Goal: Information Seeking & Learning: Learn about a topic

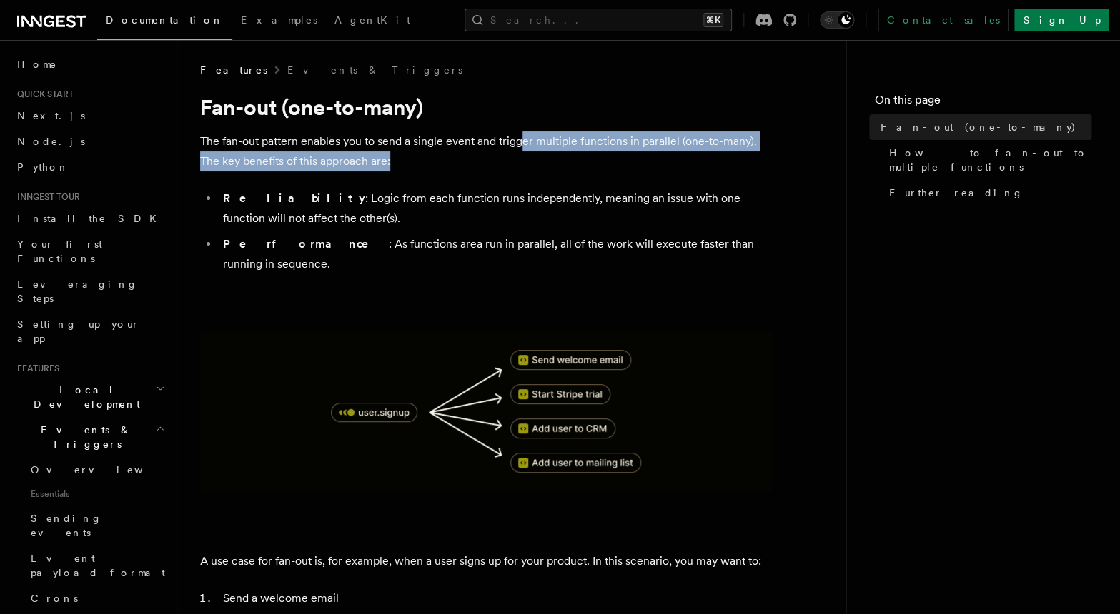
drag, startPoint x: 526, startPoint y: 143, endPoint x: 725, endPoint y: 179, distance: 202.6
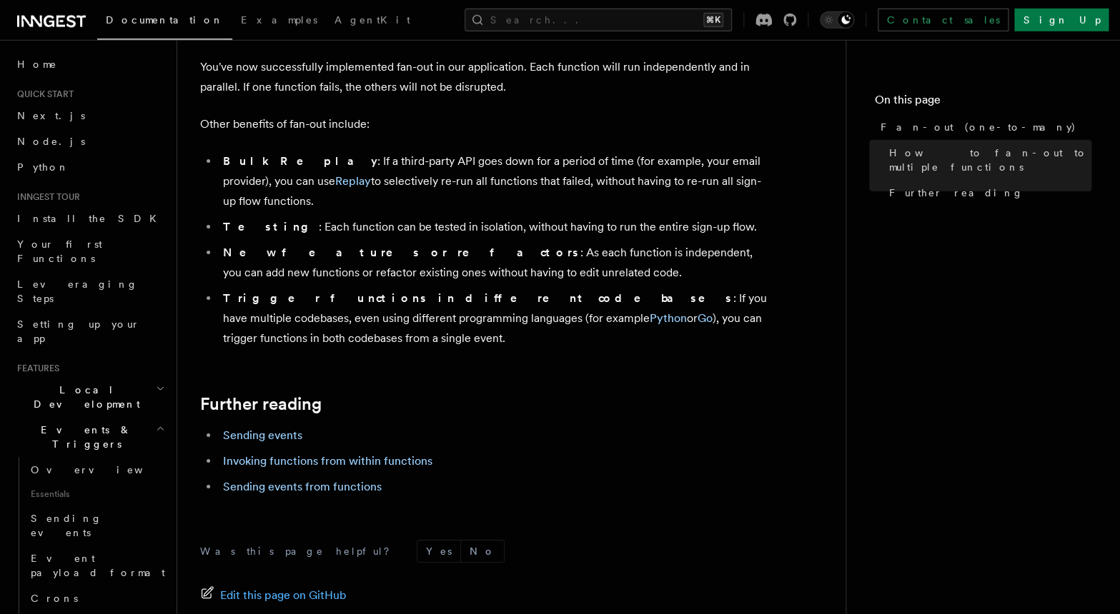
scroll to position [1818, 0]
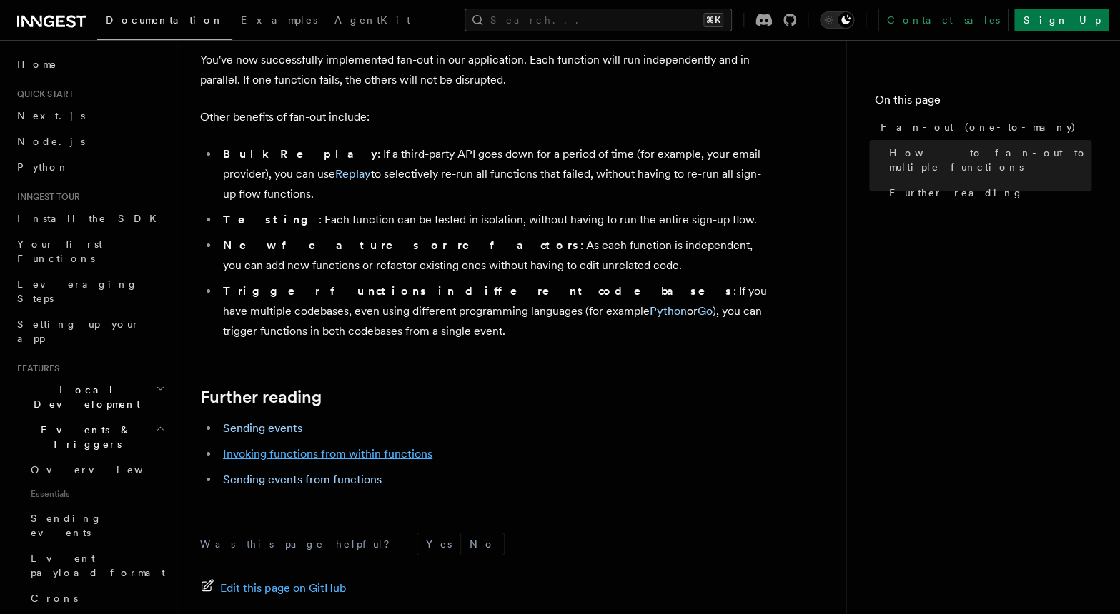
click at [370, 447] on link "Invoking functions from within functions" at bounding box center [327, 454] width 209 height 14
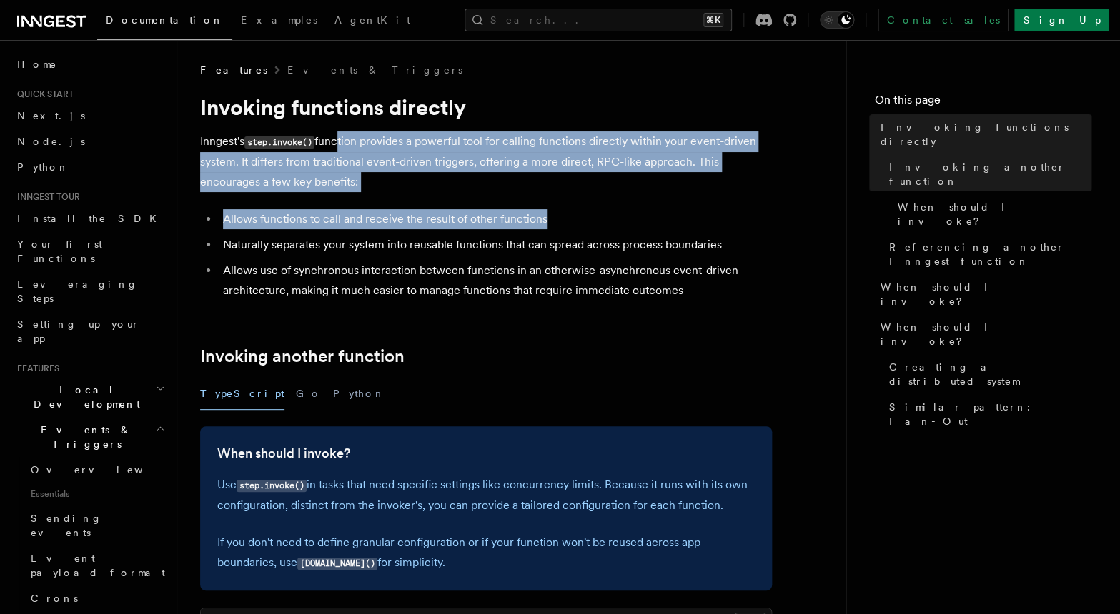
drag, startPoint x: 337, startPoint y: 142, endPoint x: 565, endPoint y: 213, distance: 238.6
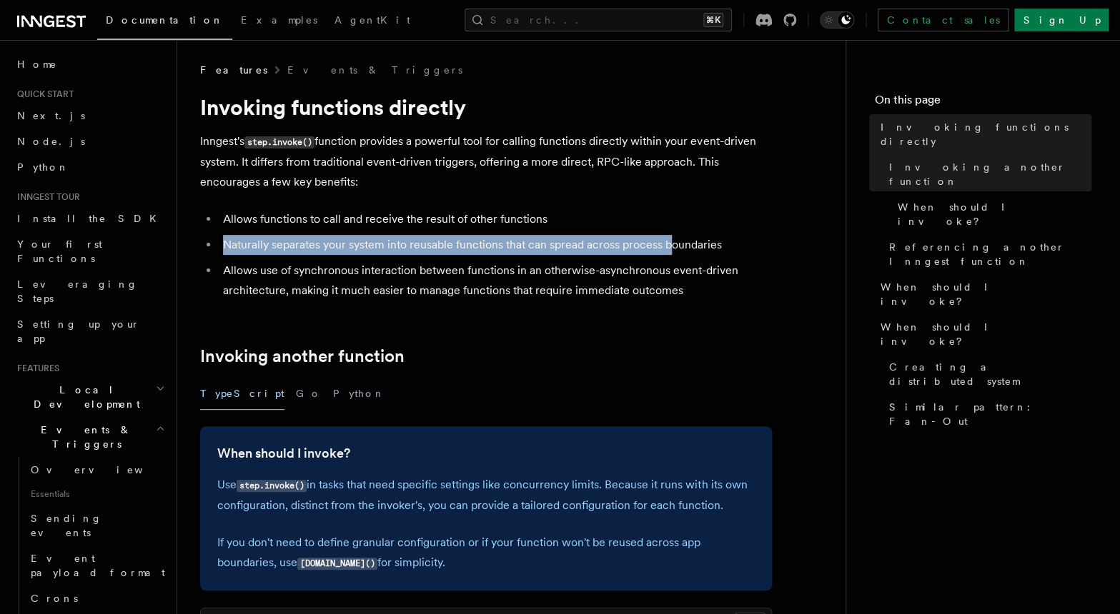
drag, startPoint x: 227, startPoint y: 238, endPoint x: 677, endPoint y: 249, distance: 450.3
click at [675, 250] on li "Naturally separates your system into reusable functions that can spread across …" at bounding box center [495, 245] width 553 height 20
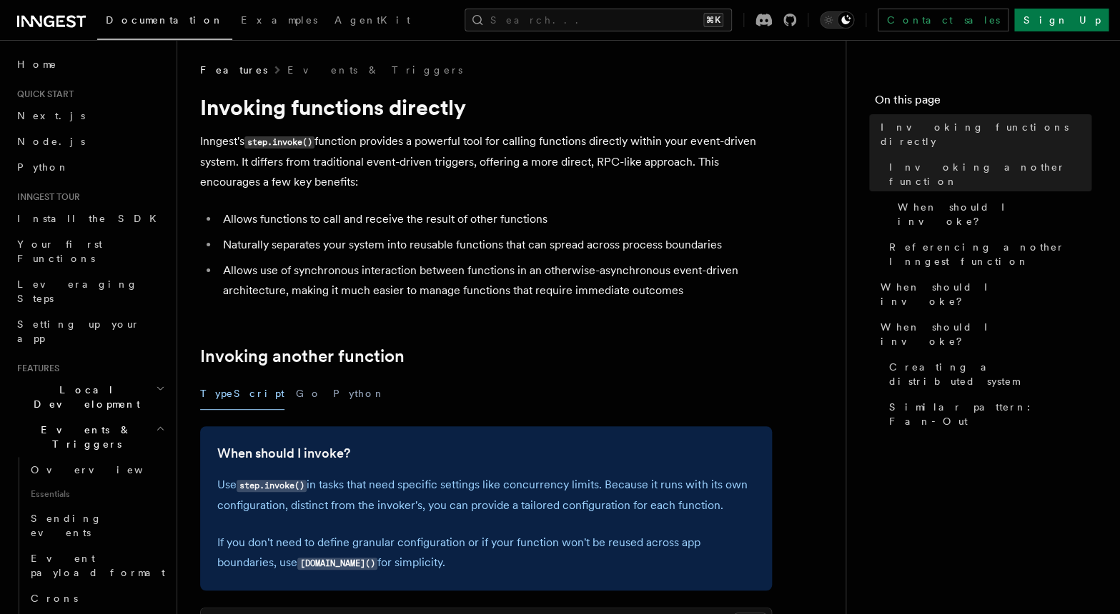
click at [678, 249] on li "Naturally separates your system into reusable functions that can spread across …" at bounding box center [495, 245] width 553 height 20
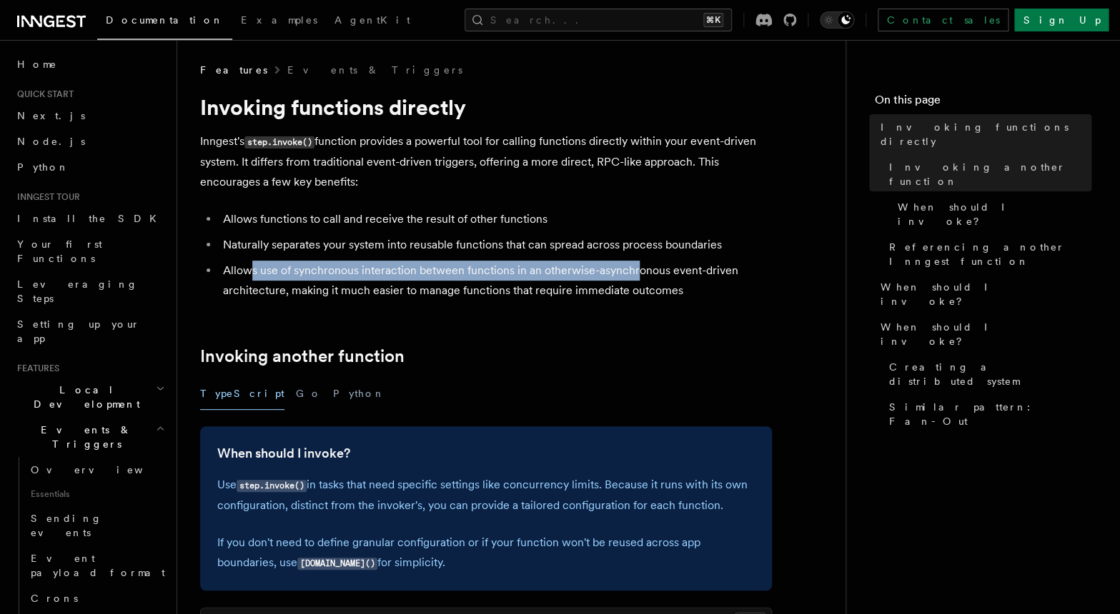
drag, startPoint x: 254, startPoint y: 268, endPoint x: 639, endPoint y: 281, distance: 385.3
click at [638, 282] on li "Allows use of synchronous interaction between functions in an otherwise-asynchr…" at bounding box center [495, 281] width 553 height 40
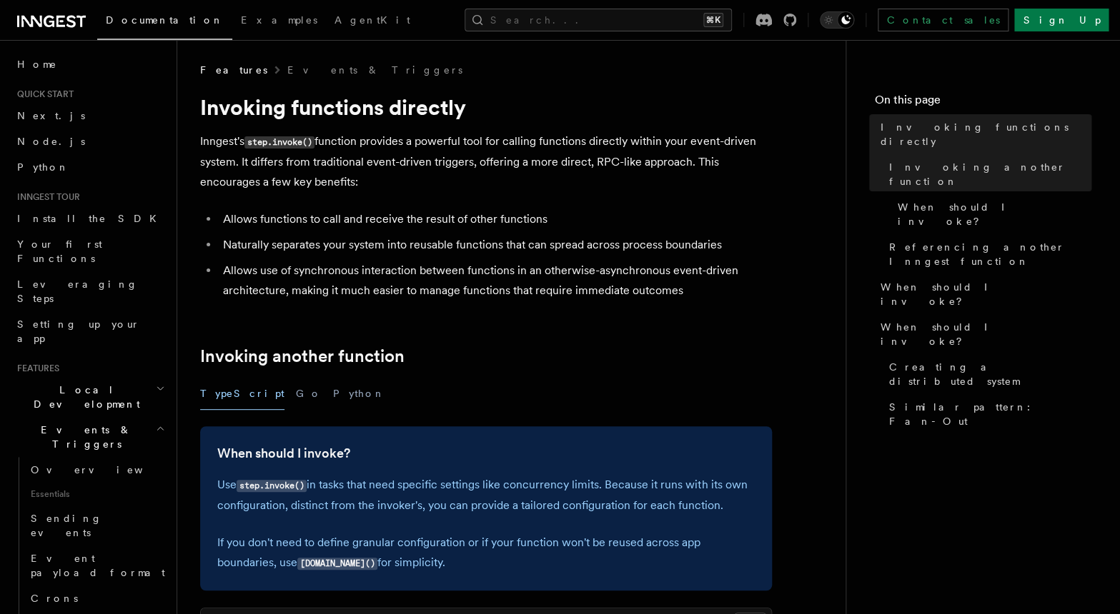
click at [646, 278] on li "Allows use of synchronous interaction between functions in an otherwise-asynchr…" at bounding box center [495, 281] width 553 height 40
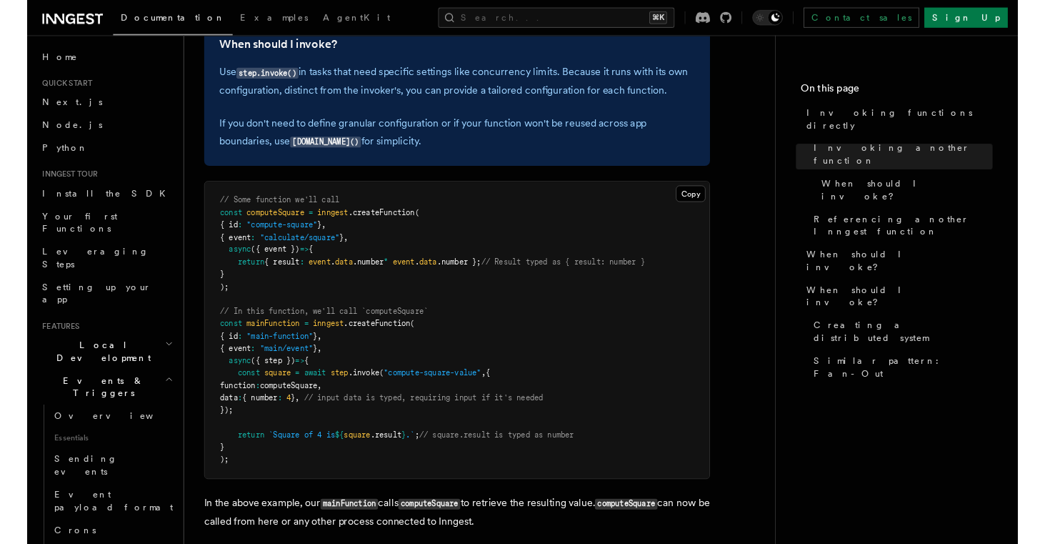
scroll to position [412, 0]
